Goal: Transaction & Acquisition: Purchase product/service

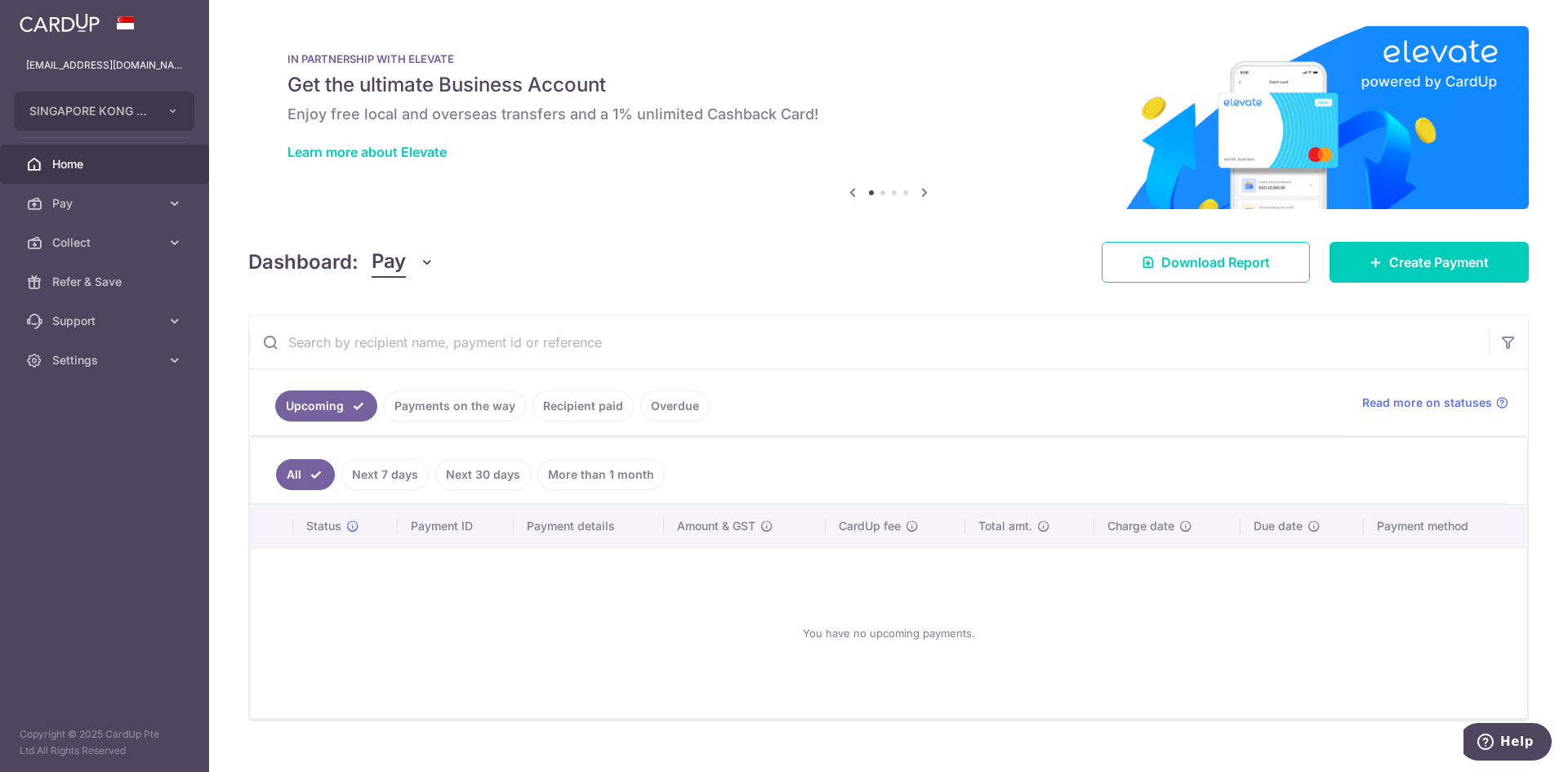
click at [467, 411] on link "Payments on the way" at bounding box center [454, 407] width 142 height 31
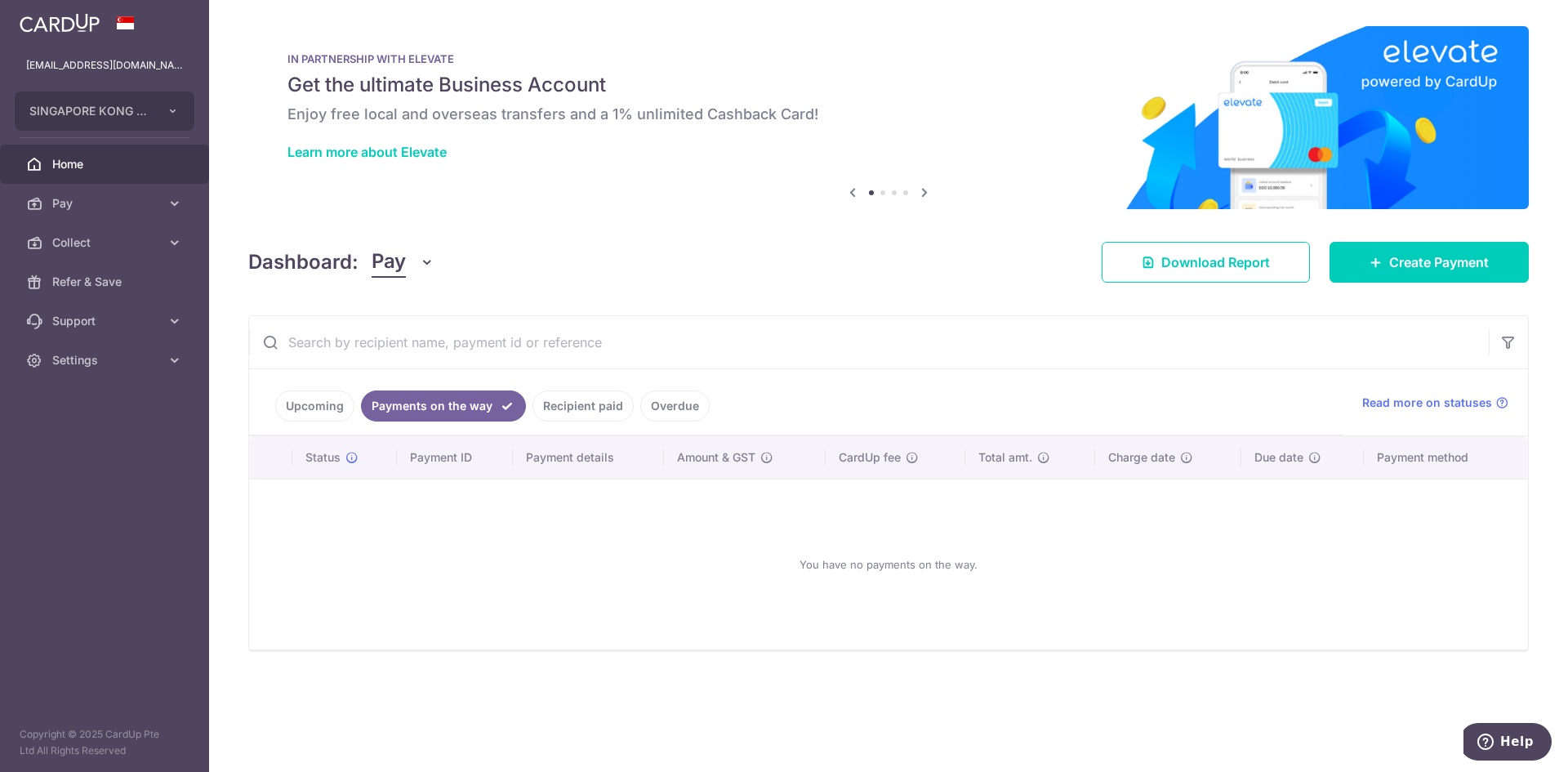
click at [563, 403] on link "Recipient paid" at bounding box center [583, 407] width 102 height 31
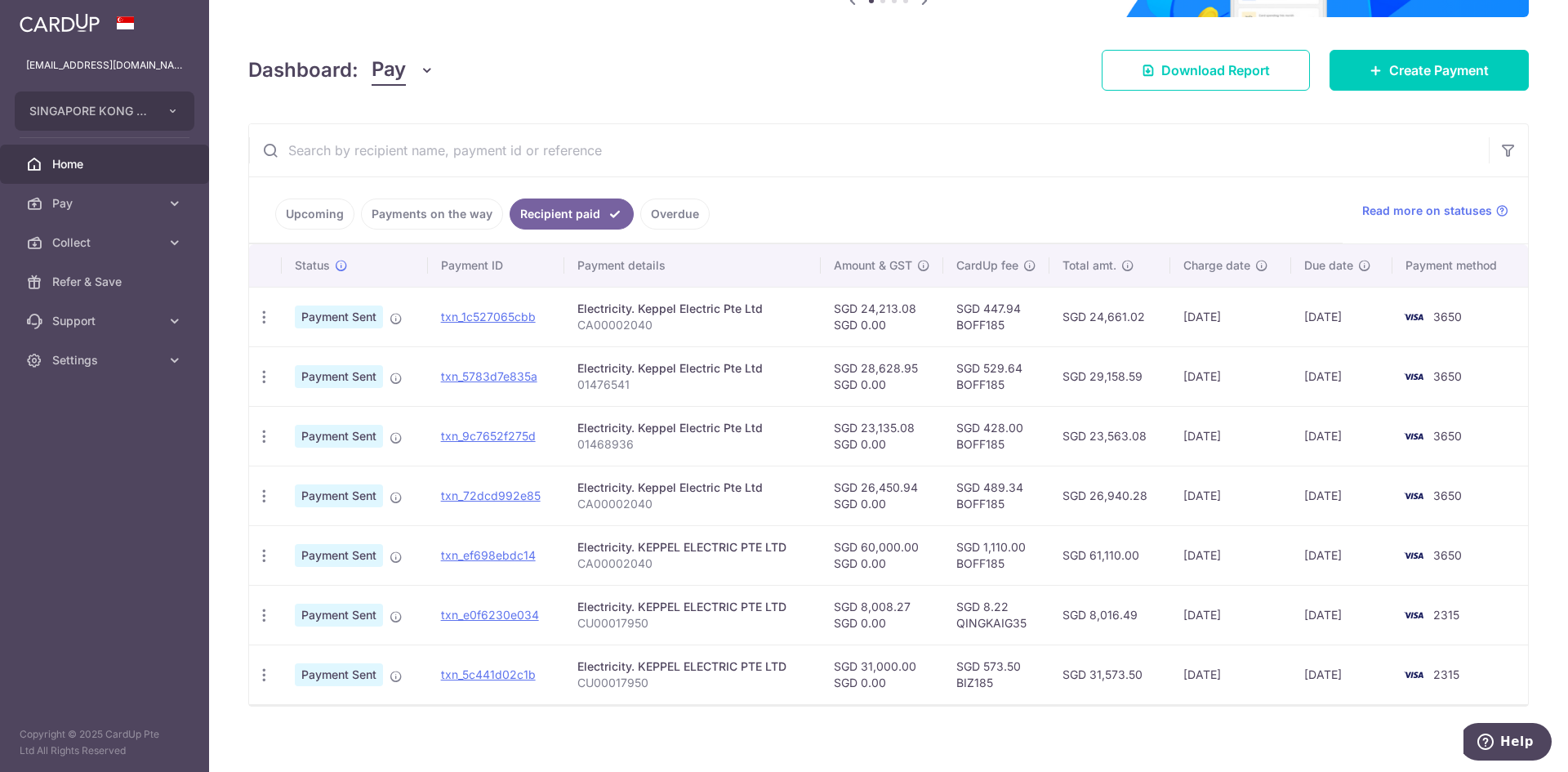
scroll to position [203, 0]
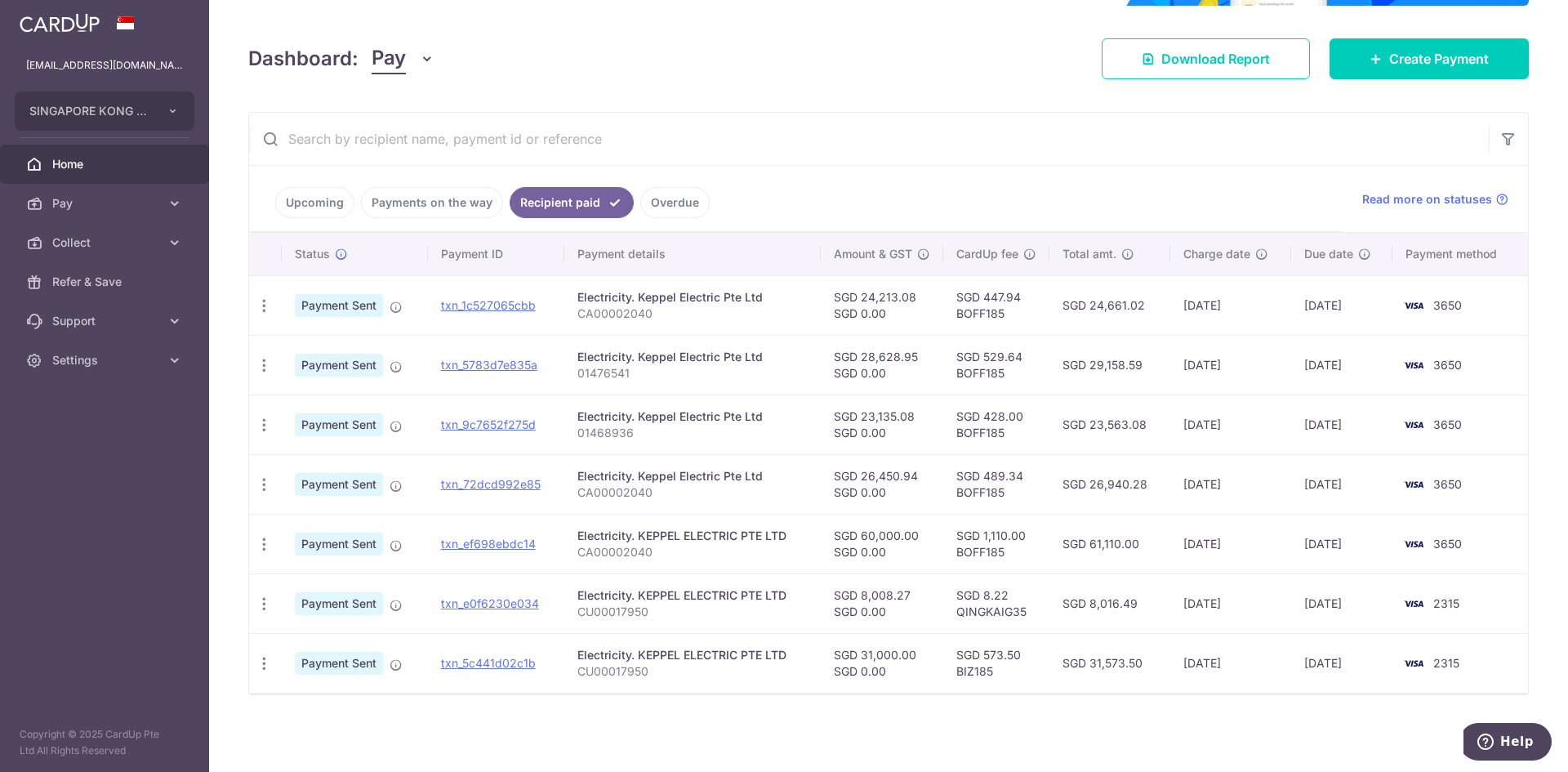
click at [678, 196] on link "Overdue" at bounding box center [675, 202] width 69 height 31
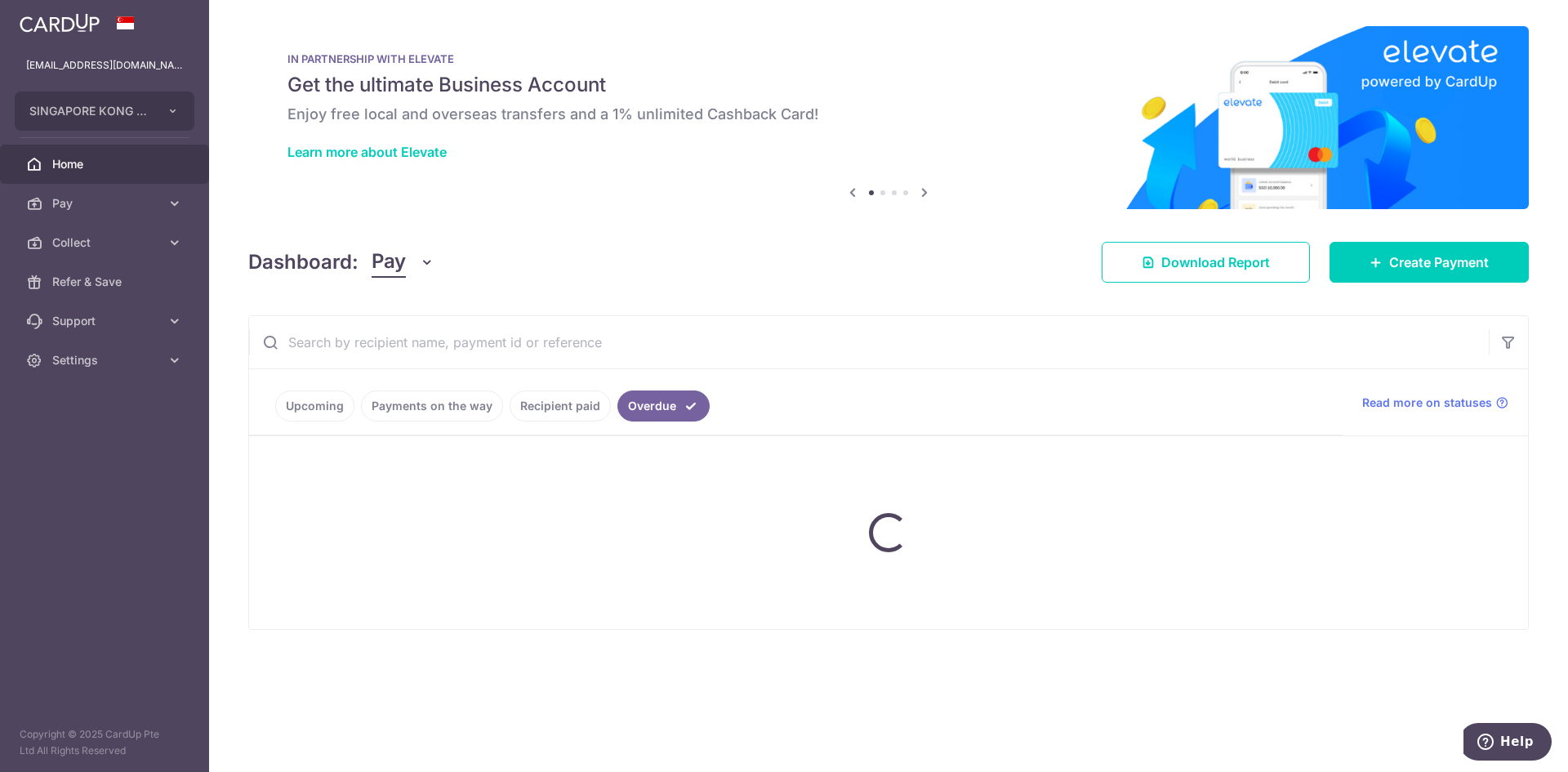
scroll to position [0, 0]
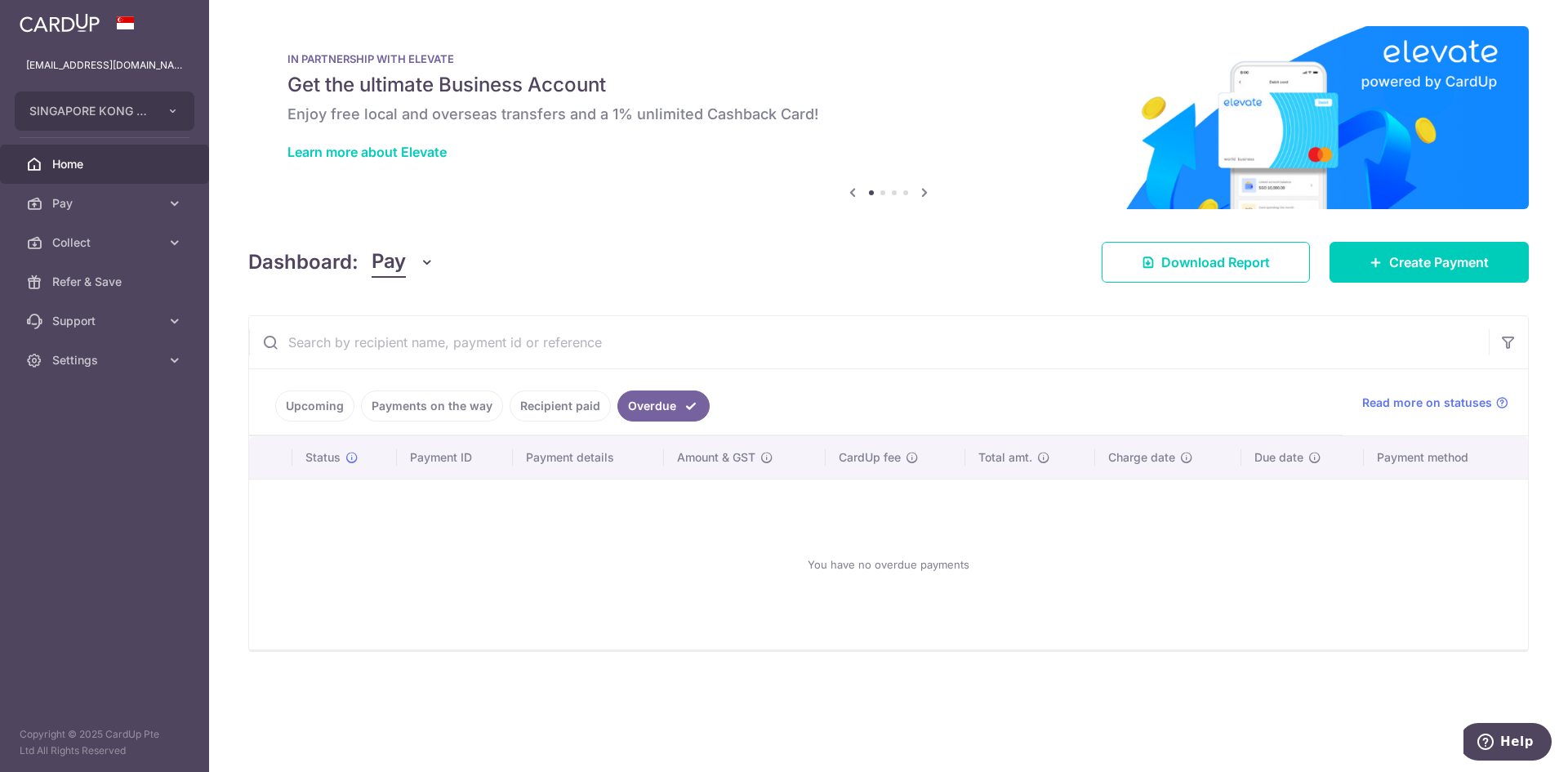
click at [567, 407] on link "Recipient paid" at bounding box center [561, 407] width 102 height 31
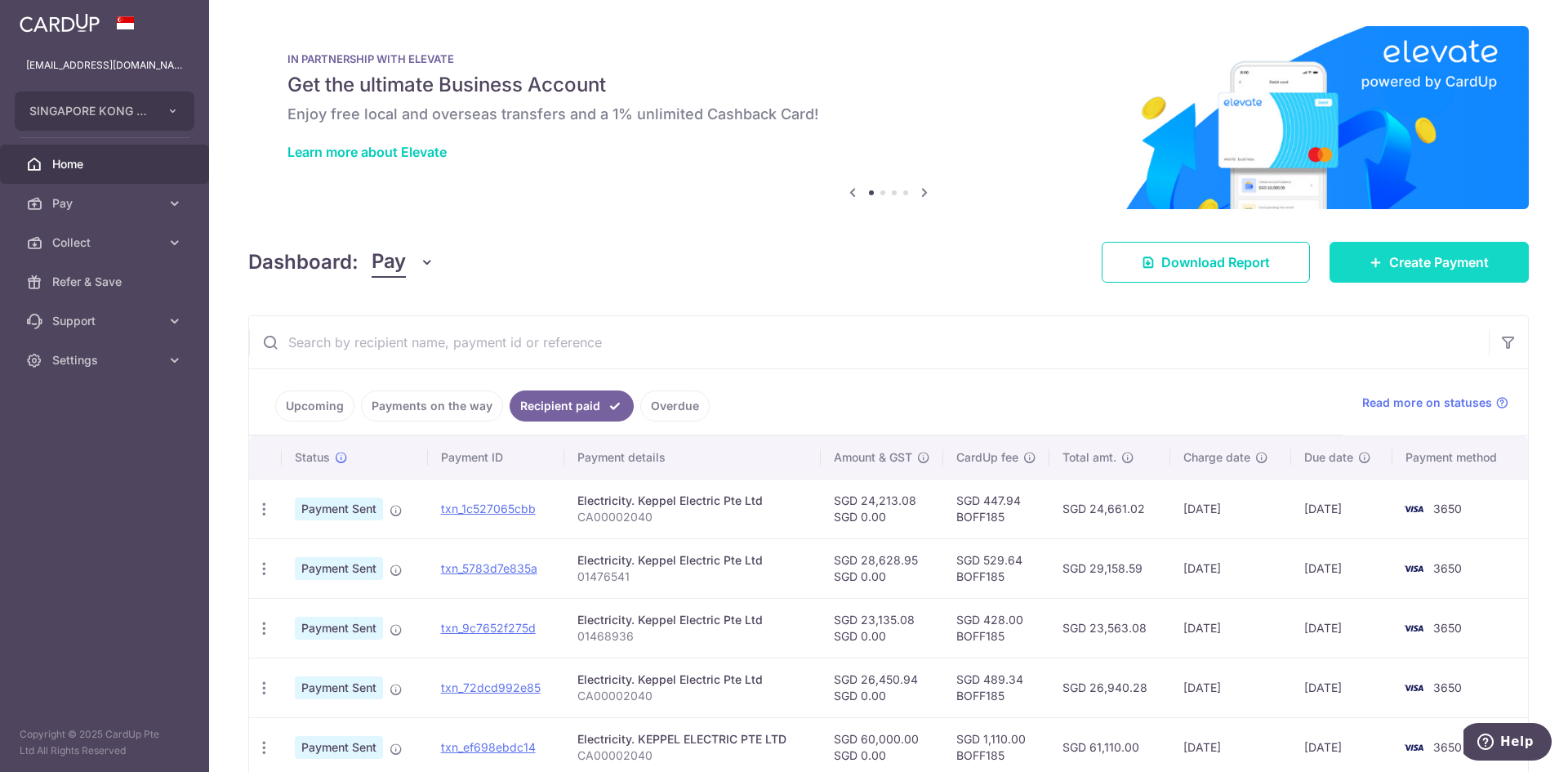
click at [1389, 255] on span "Create Payment" at bounding box center [1439, 262] width 100 height 20
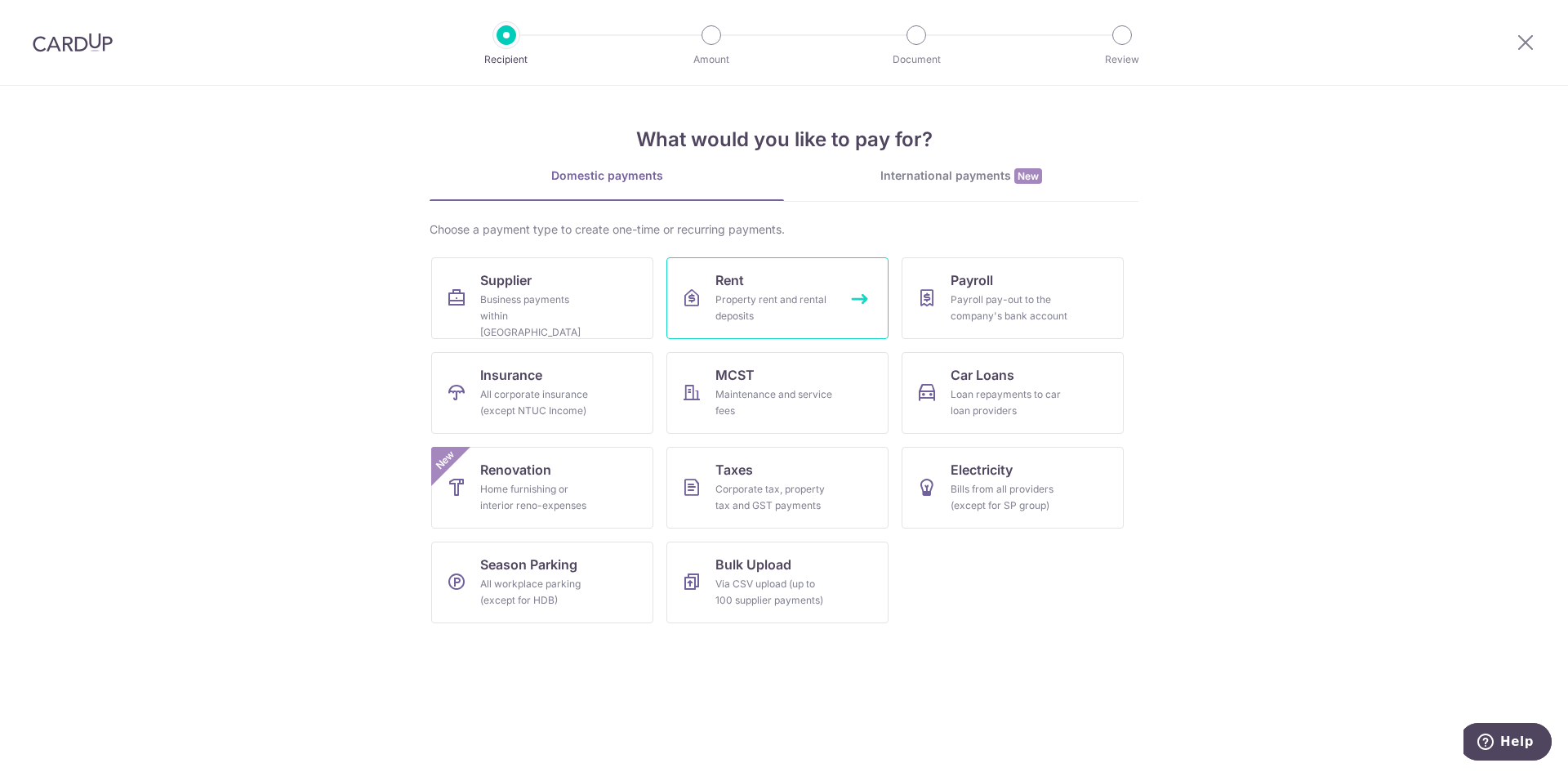
click at [727, 305] on div "Property rent and rental deposits" at bounding box center [774, 308] width 117 height 32
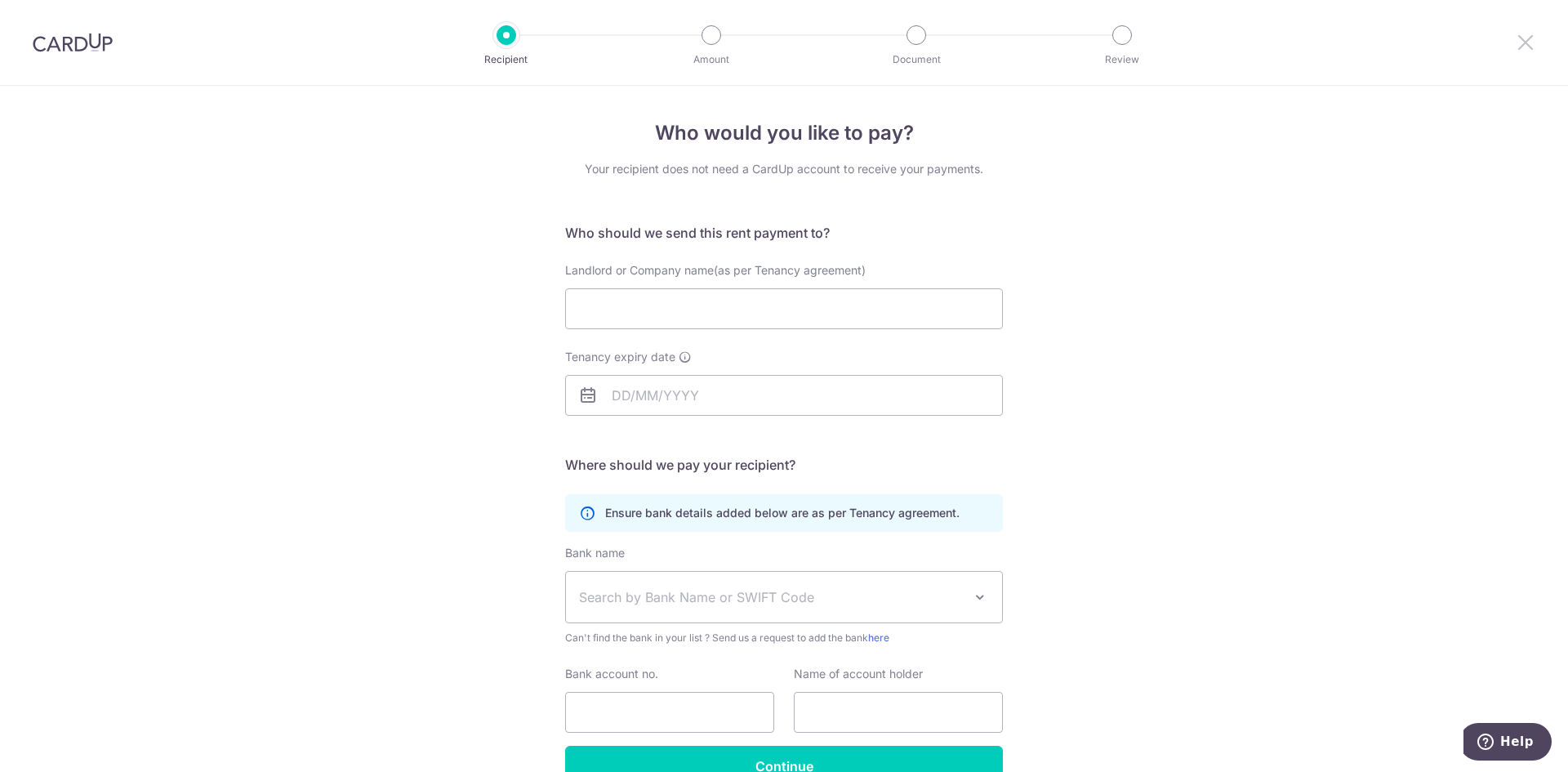
click at [1529, 37] on icon at bounding box center [1526, 42] width 20 height 21
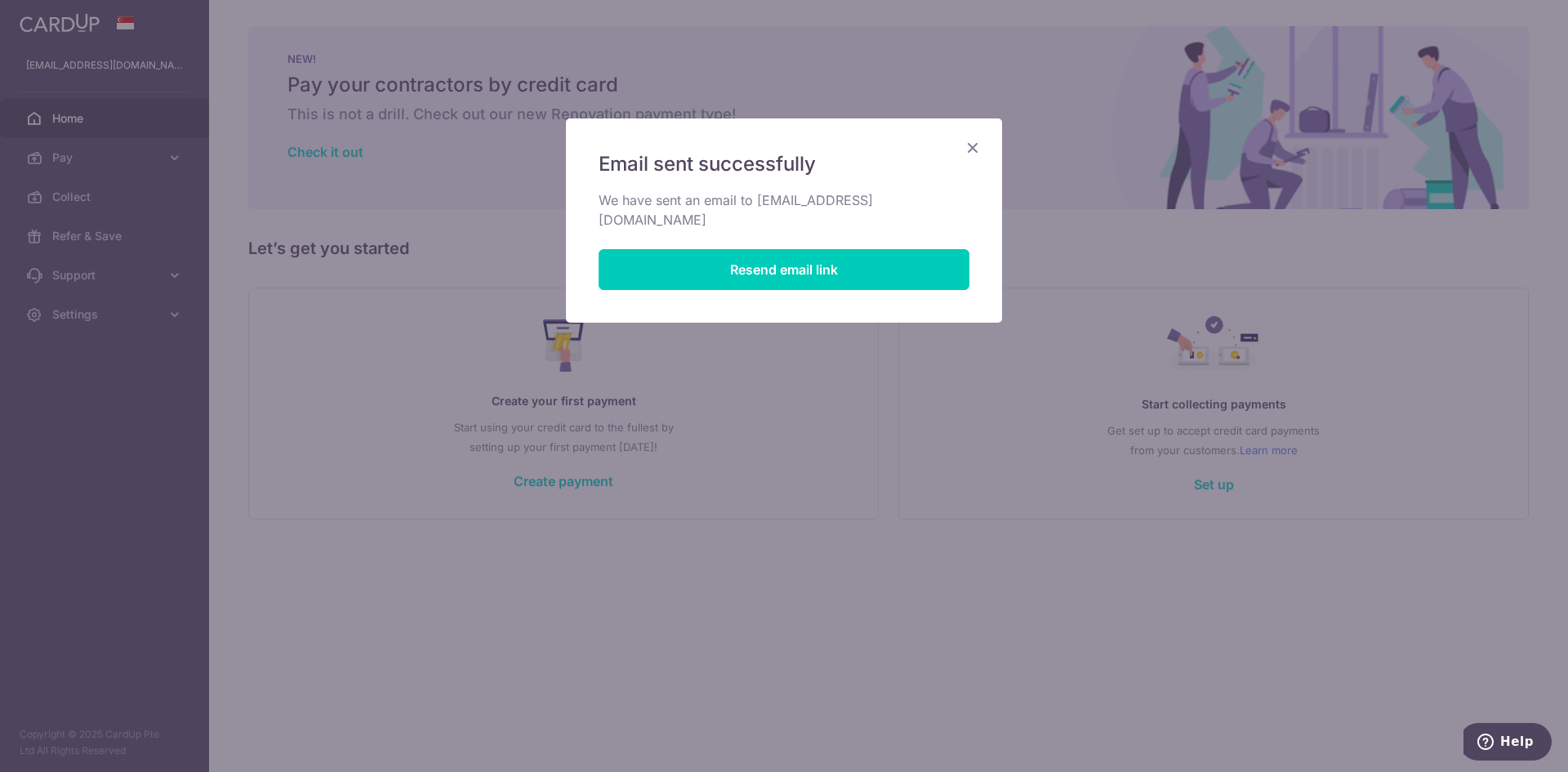
click at [968, 145] on icon "Close" at bounding box center [973, 147] width 20 height 21
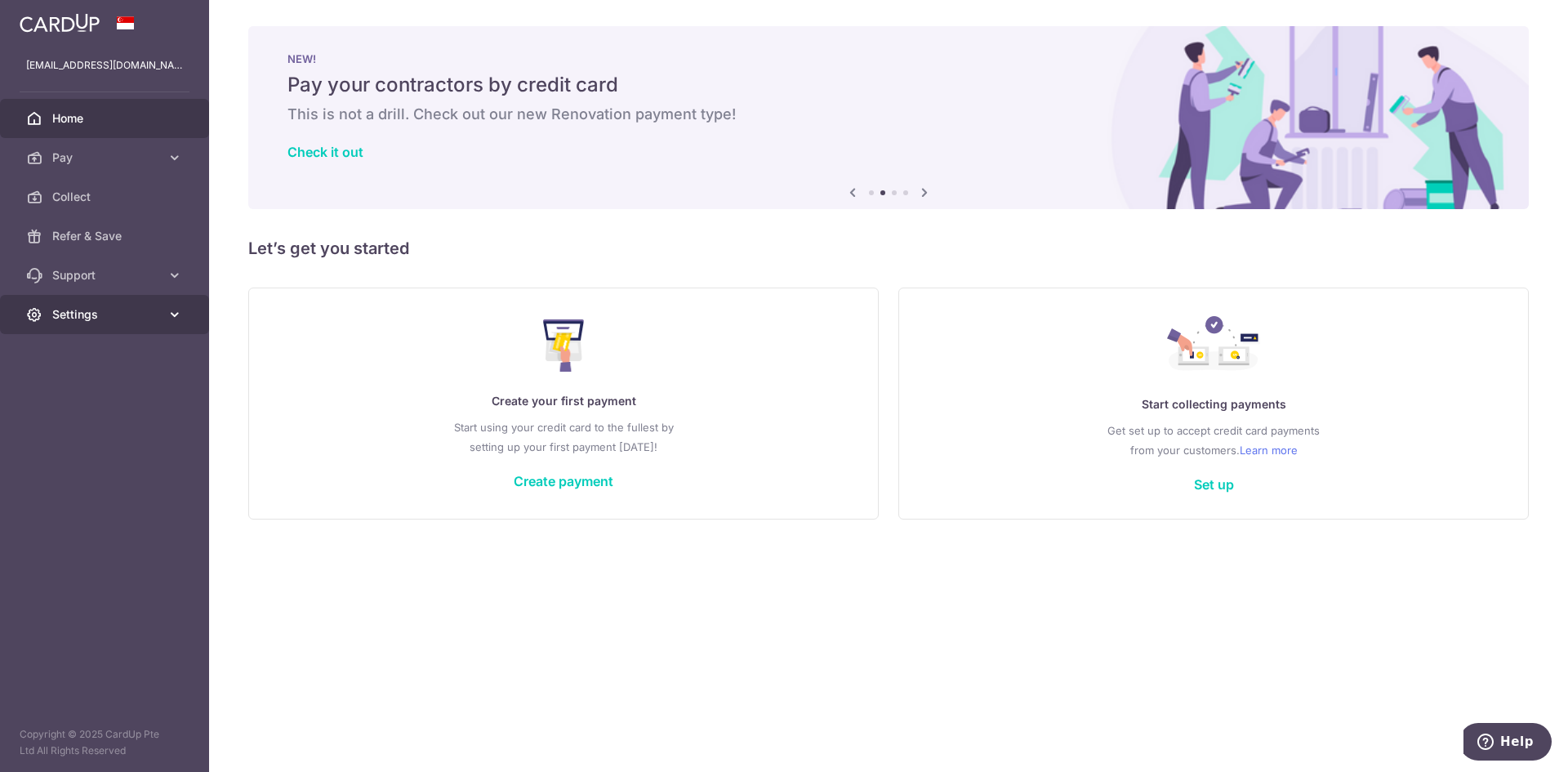
click at [92, 318] on span "Settings" at bounding box center [106, 315] width 107 height 17
click at [87, 395] on span "Logout" at bounding box center [106, 393] width 107 height 17
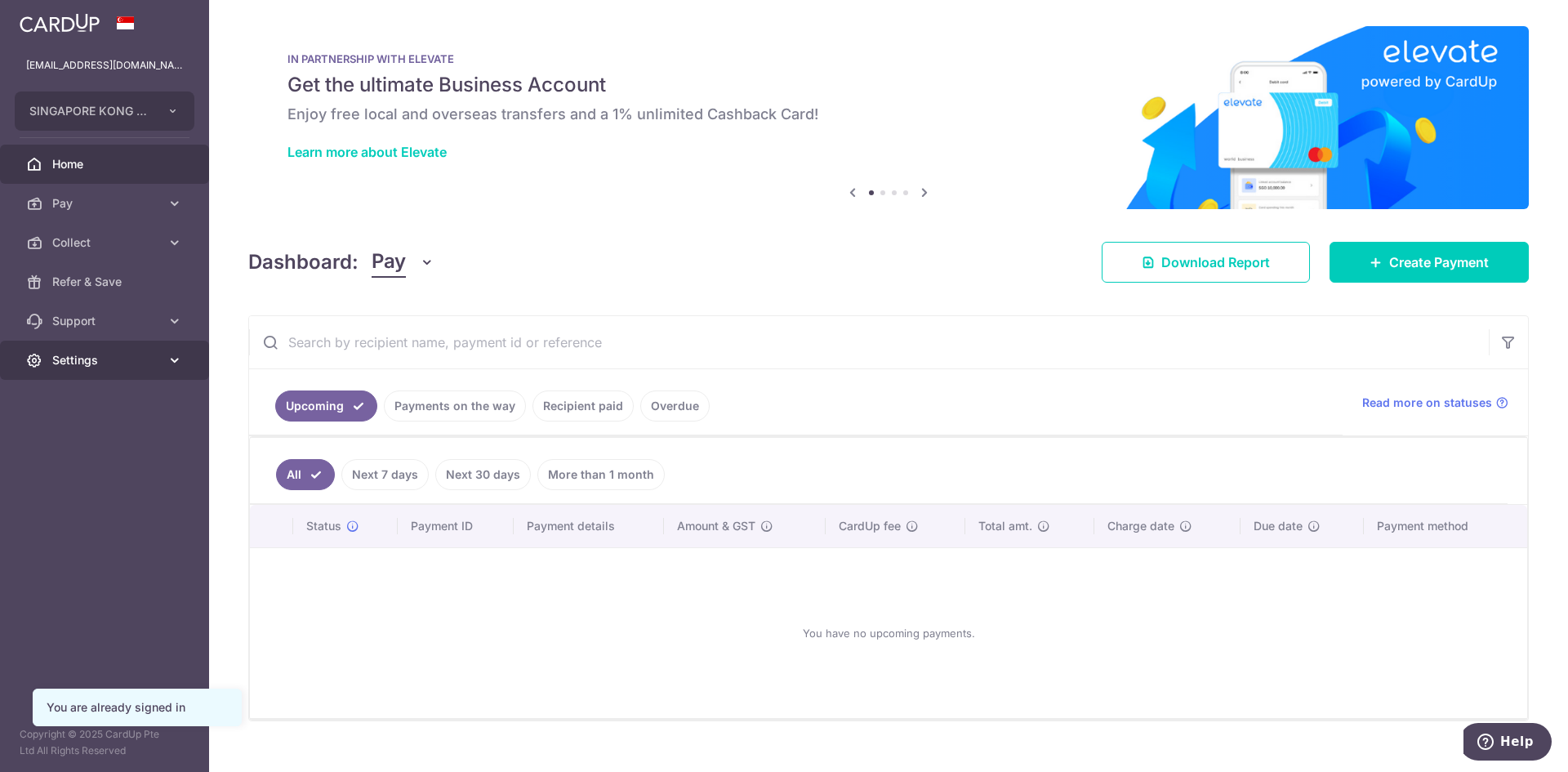
click at [98, 357] on span "Settings" at bounding box center [106, 360] width 107 height 17
click at [90, 433] on span "Logout" at bounding box center [106, 439] width 107 height 17
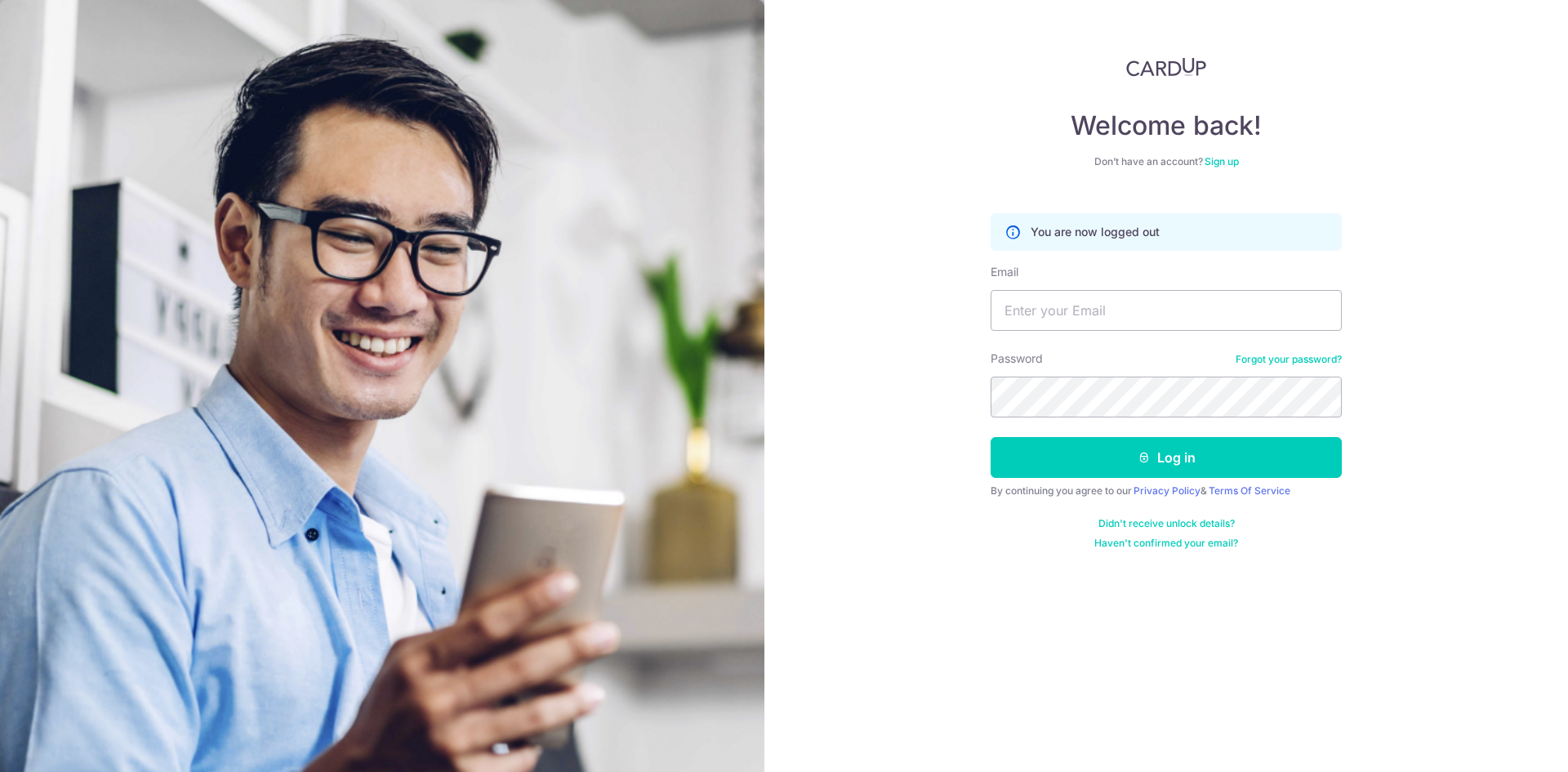
click at [491, 137] on img at bounding box center [382, 543] width 765 height 1088
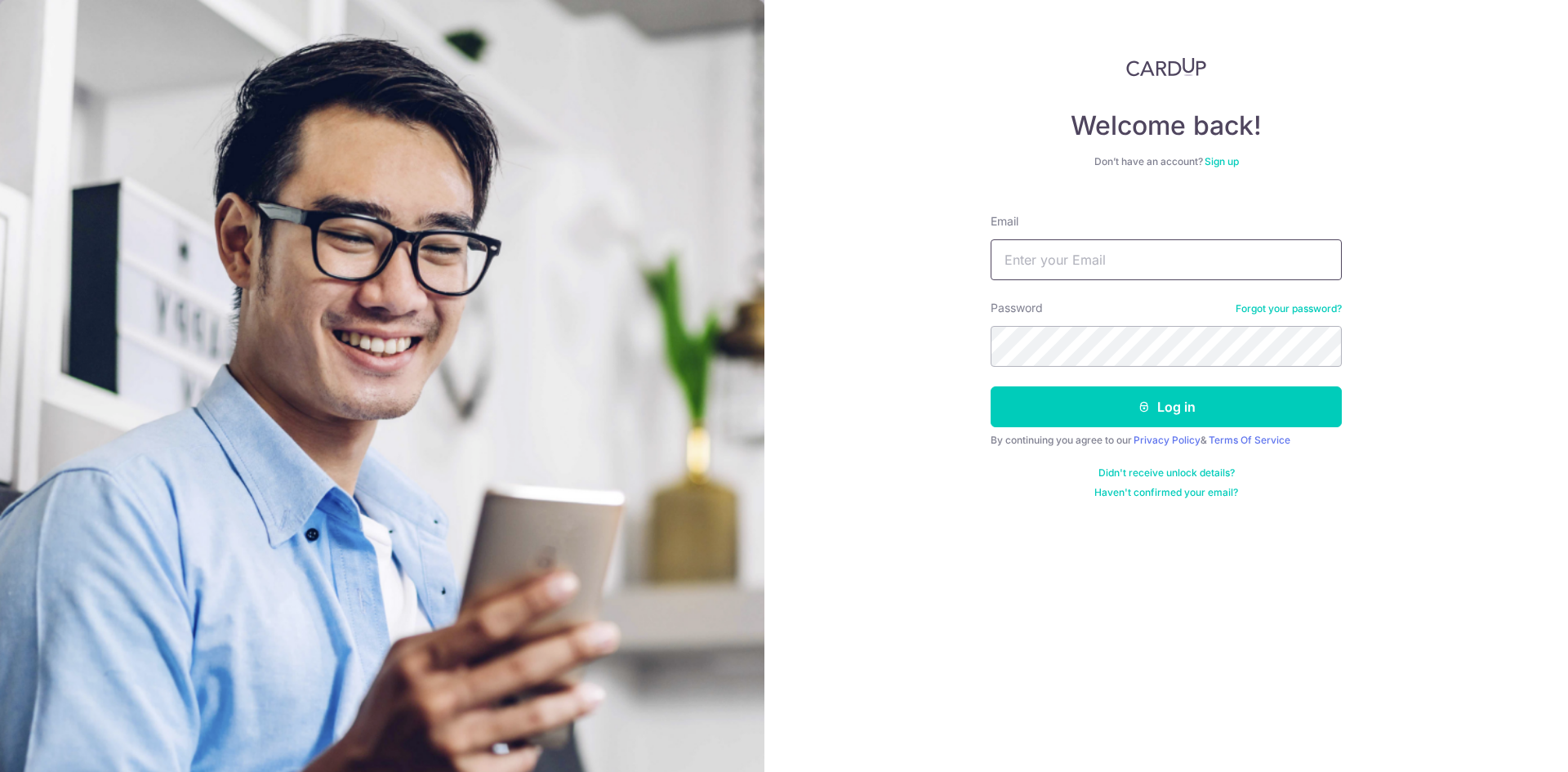
drag, startPoint x: 0, startPoint y: 0, endPoint x: 1099, endPoint y: 261, distance: 1129.6
click at [1099, 261] on input "Email" at bounding box center [1166, 260] width 352 height 41
type input "44PPmanagement@gmail.com"
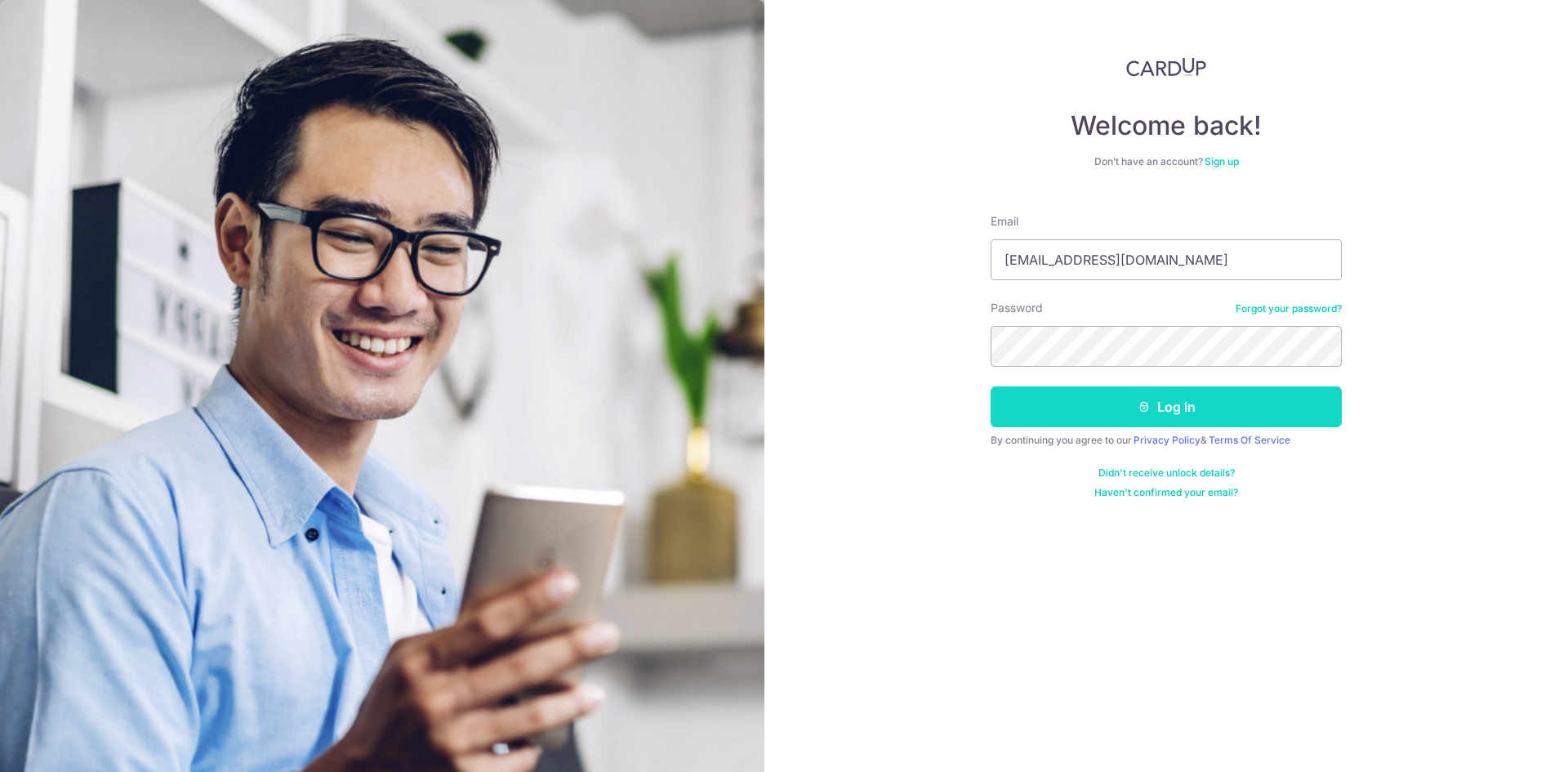
click at [1109, 426] on button "Log in" at bounding box center [1166, 407] width 352 height 41
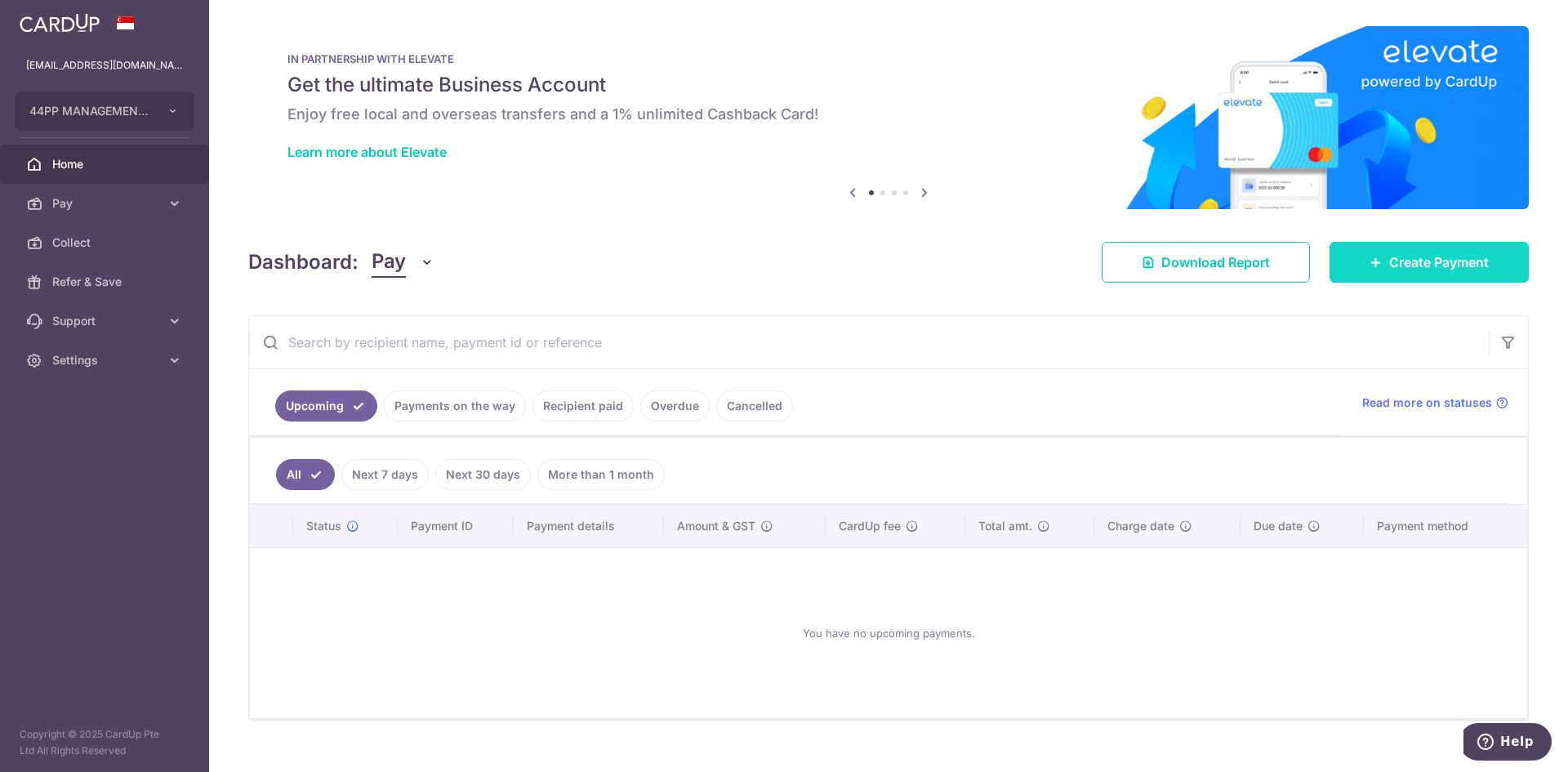
click at [1412, 276] on link "Create Payment" at bounding box center [1429, 262] width 199 height 41
